Goal: Book appointment/travel/reservation

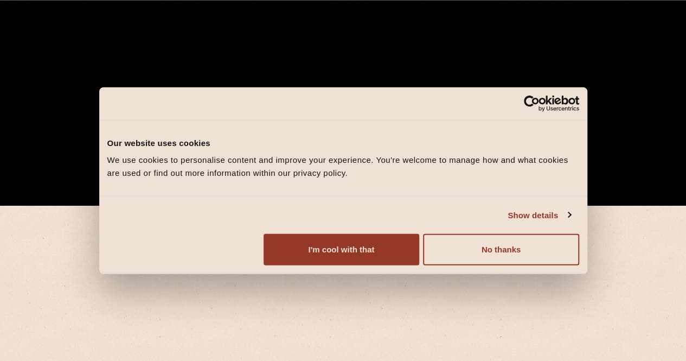
scroll to position [217, 0]
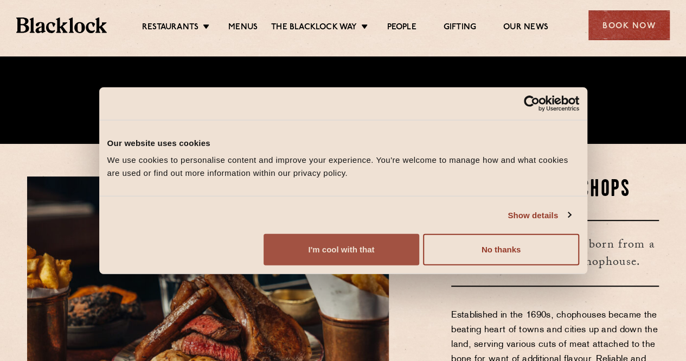
click at [419, 265] on button "I'm cool with that" at bounding box center [342, 249] width 156 height 31
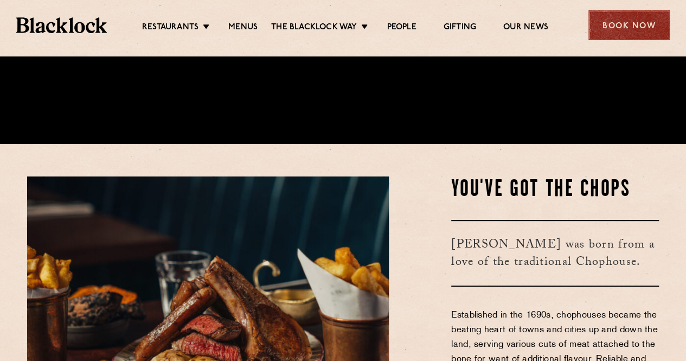
click at [619, 23] on div "Book Now" at bounding box center [629, 25] width 81 height 30
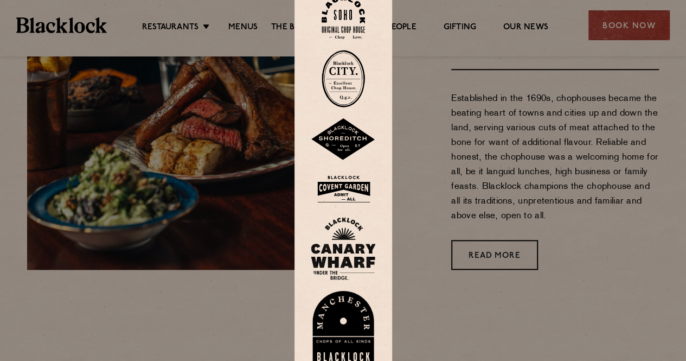
scroll to position [434, 0]
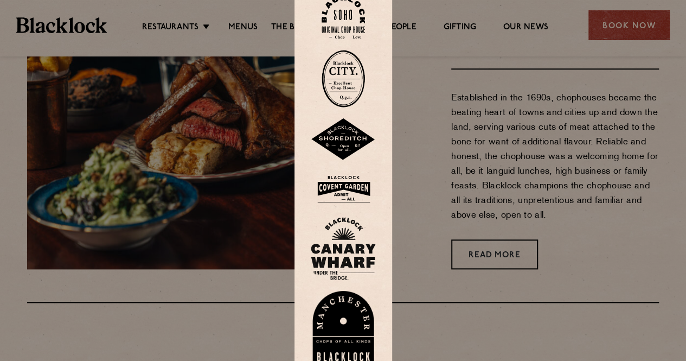
click at [621, 33] on div at bounding box center [343, 180] width 686 height 361
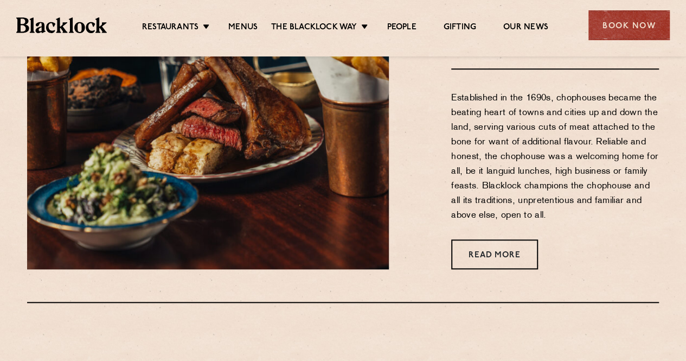
click at [621, 33] on div "Book Now" at bounding box center [629, 25] width 81 height 30
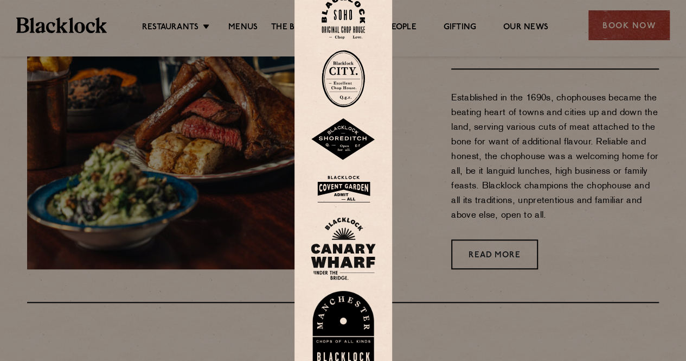
scroll to position [271, 0]
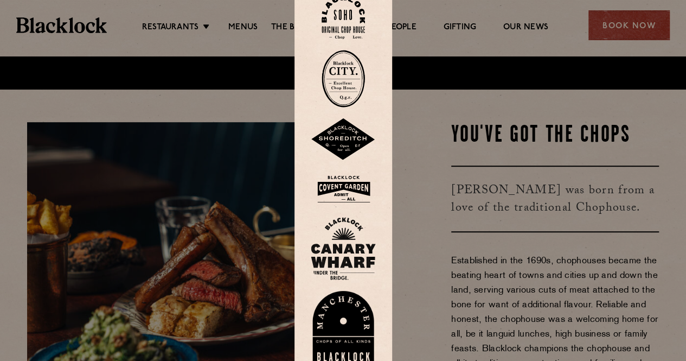
click at [352, 21] on img at bounding box center [343, 17] width 43 height 44
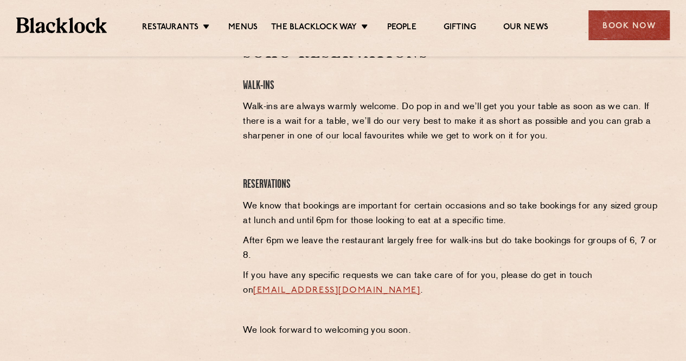
scroll to position [325, 0]
